Goal: Transaction & Acquisition: Purchase product/service

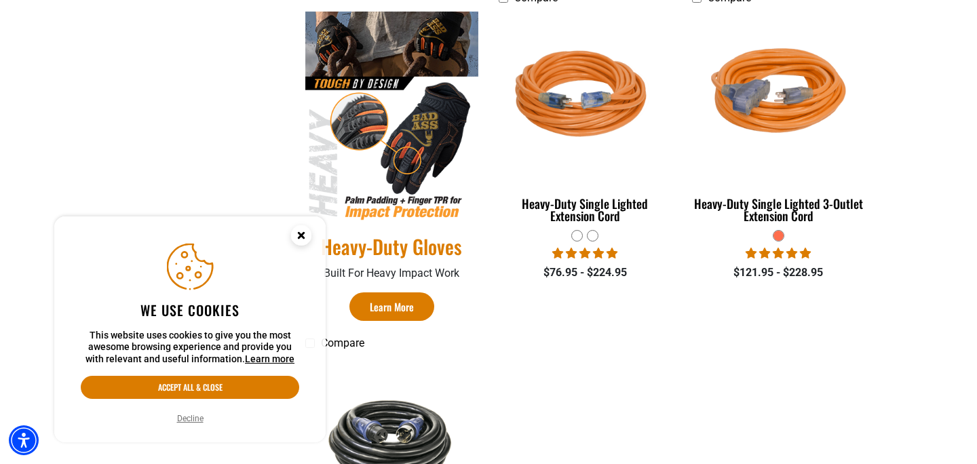
scroll to position [928, 0]
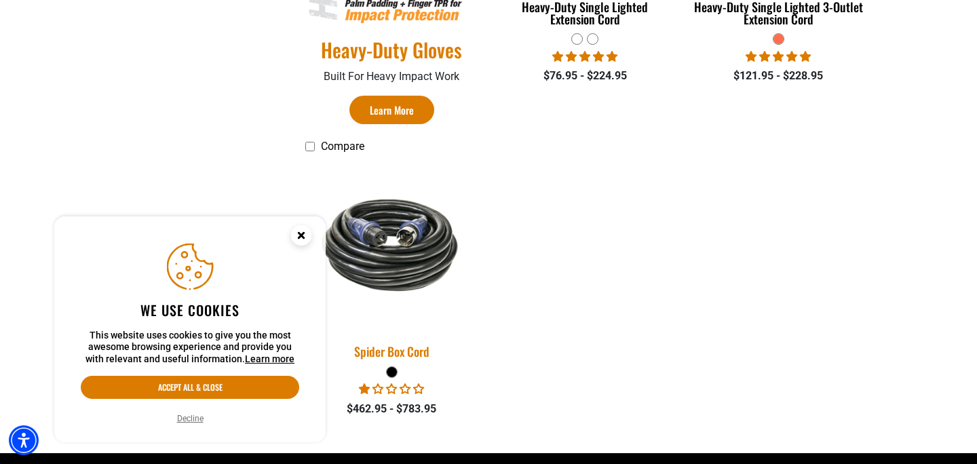
click at [411, 264] on img at bounding box center [392, 245] width 190 height 116
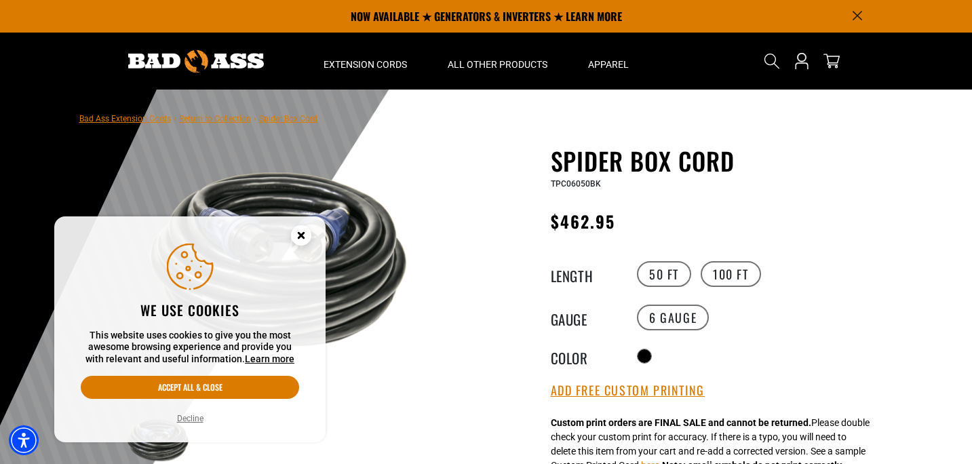
click at [299, 237] on icon "Cookie Consent" at bounding box center [300, 235] width 5 height 5
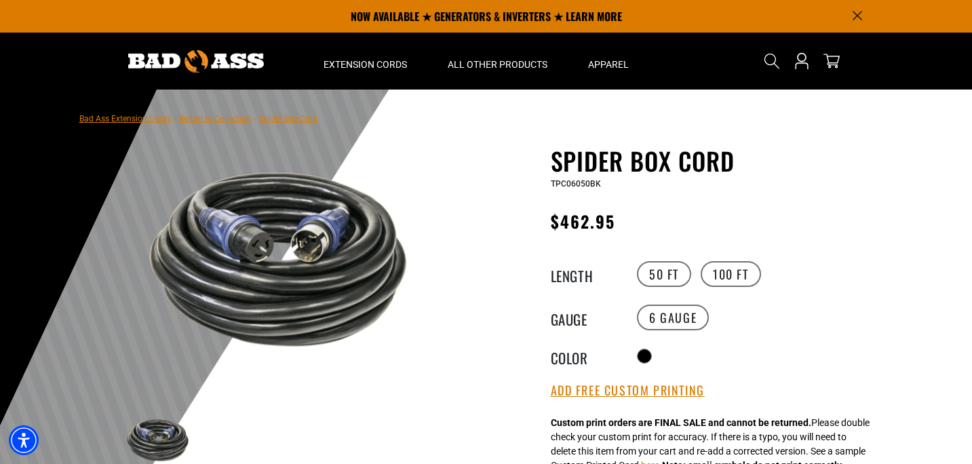
scroll to position [83, 0]
